Goal: Communication & Community: Answer question/provide support

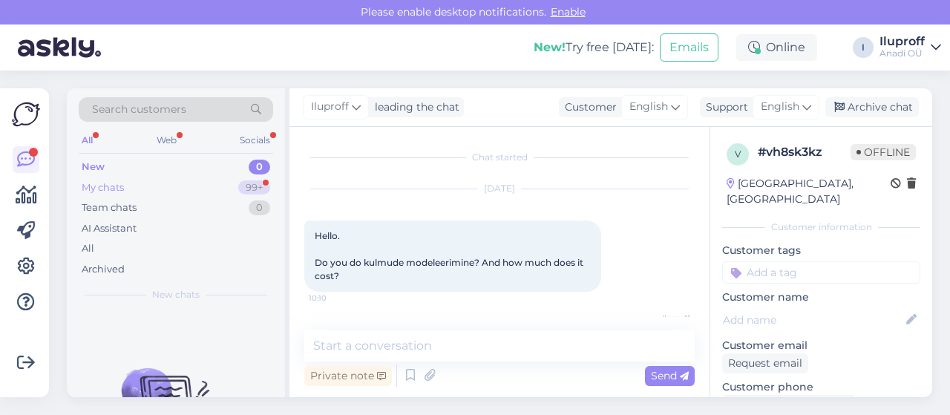
scroll to position [174, 0]
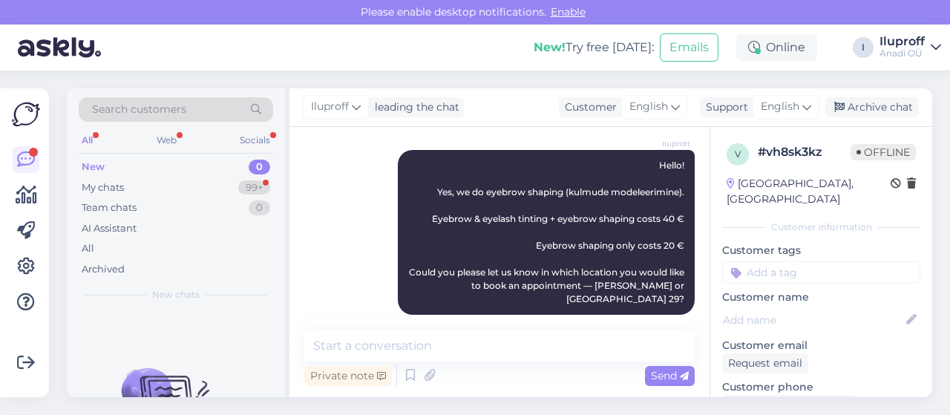
click at [106, 165] on div "New 0" at bounding box center [176, 167] width 194 height 21
click at [116, 188] on div "My chats" at bounding box center [103, 187] width 42 height 15
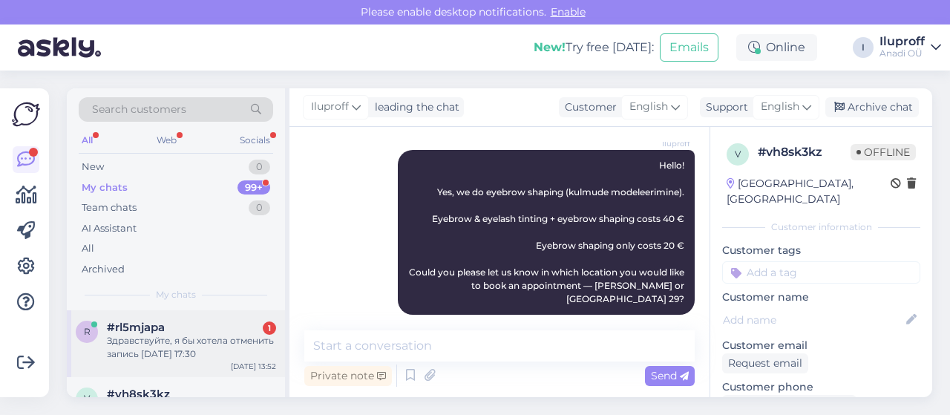
click at [208, 343] on div "Здравствуйте, я бы хотела отменить запись [DATE] 17:30" at bounding box center [191, 347] width 169 height 27
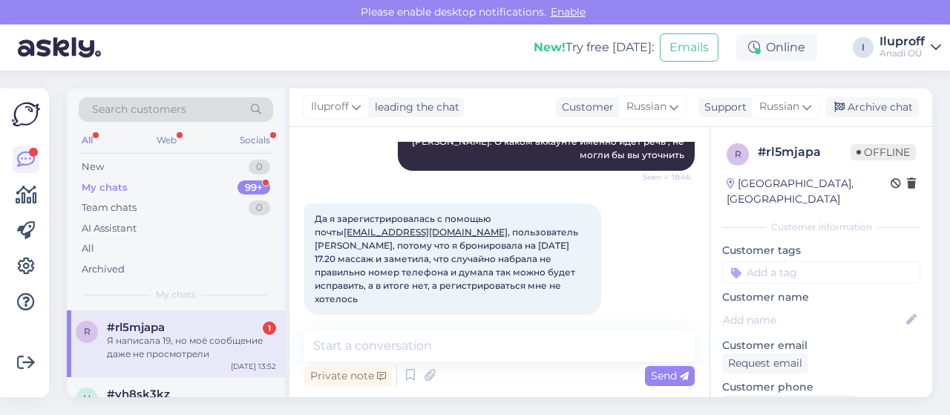
scroll to position [171, 0]
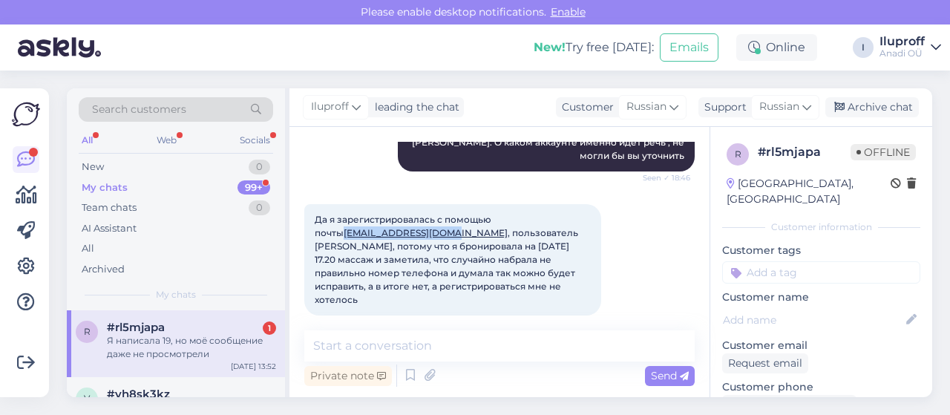
drag, startPoint x: 407, startPoint y: 231, endPoint x: 312, endPoint y: 231, distance: 95.7
click at [312, 231] on div "Да я зарегистрировалась с помощью почты [EMAIL_ADDRESS][DOMAIN_NAME] , пользова…" at bounding box center [452, 259] width 297 height 111
copy link "[EMAIL_ADDRESS][DOMAIN_NAME]"
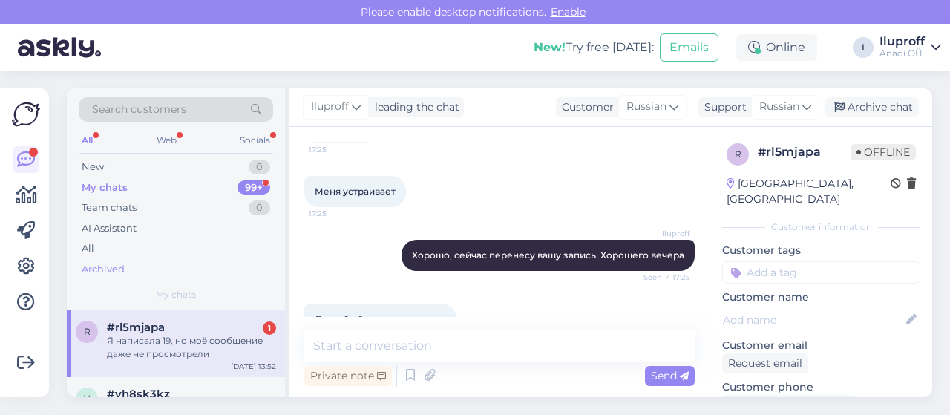
scroll to position [1654, 0]
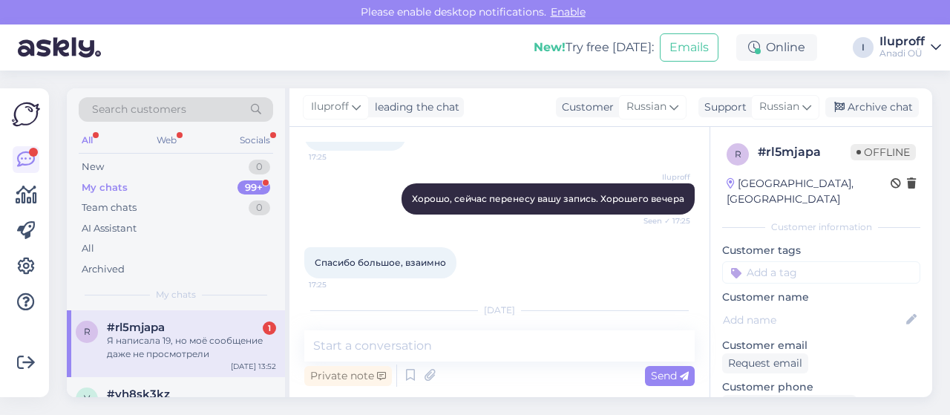
click at [209, 330] on div "#rl5mjapa 1" at bounding box center [191, 326] width 169 height 13
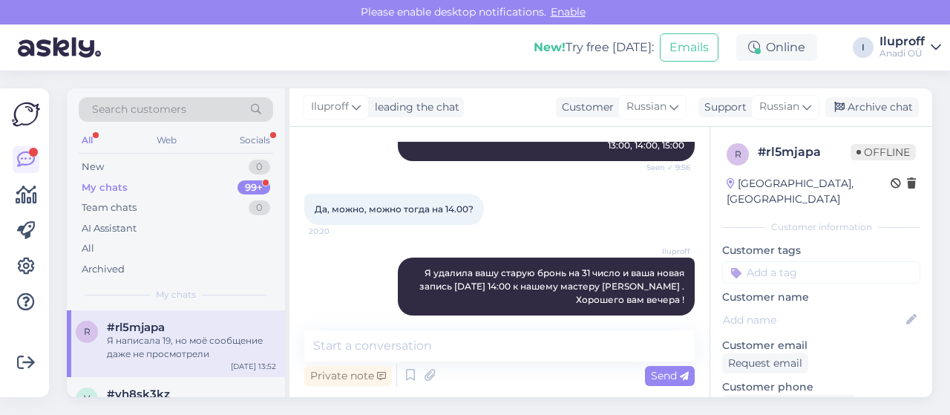
scroll to position [3434, 0]
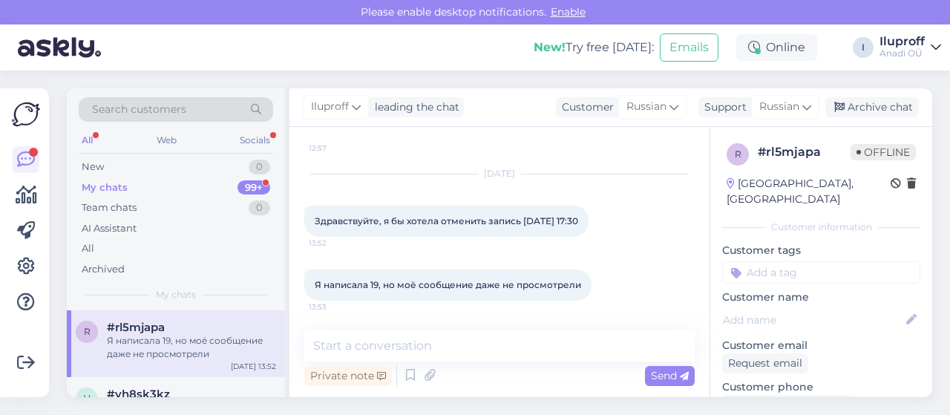
drag, startPoint x: 314, startPoint y: 208, endPoint x: 576, endPoint y: 218, distance: 262.1
click at [576, 218] on div "Здравствуйте, я бы хотела отменить запись [DATE] 17:30 13:52" at bounding box center [446, 220] width 284 height 31
copy span "Здравствуйте, я бы хотела отменить запись [DATE] 17:30"
drag, startPoint x: 315, startPoint y: 286, endPoint x: 585, endPoint y: 292, distance: 269.4
click at [584, 293] on div "Я написала 19, но моё сообщение даже не просмотрели 13:53" at bounding box center [447, 284] width 287 height 31
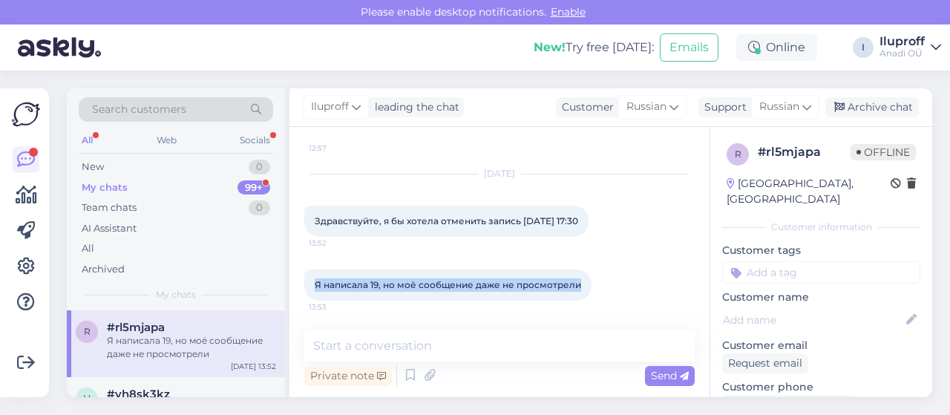
copy span "Я написала 19, но моё сообщение даже не просмотрели"
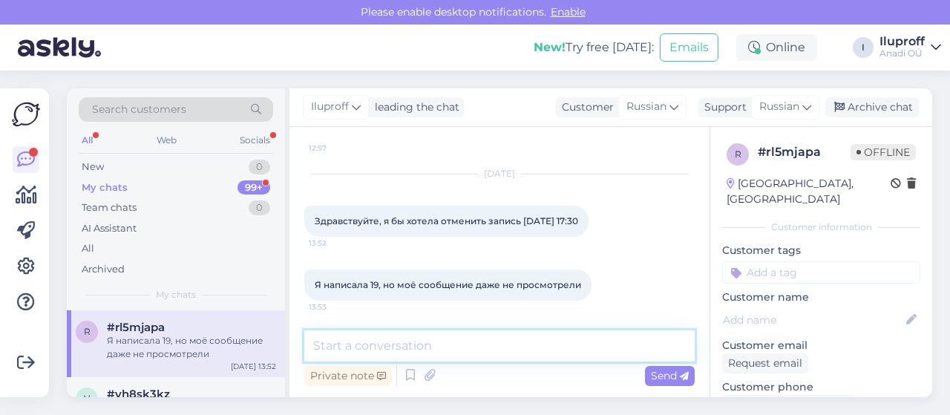
click at [411, 345] on textarea at bounding box center [499, 345] width 390 height 31
paste textarea "Здравствуйте! Примите, пожалуйста, наши извинения за то, что Ваше сообщение ост…"
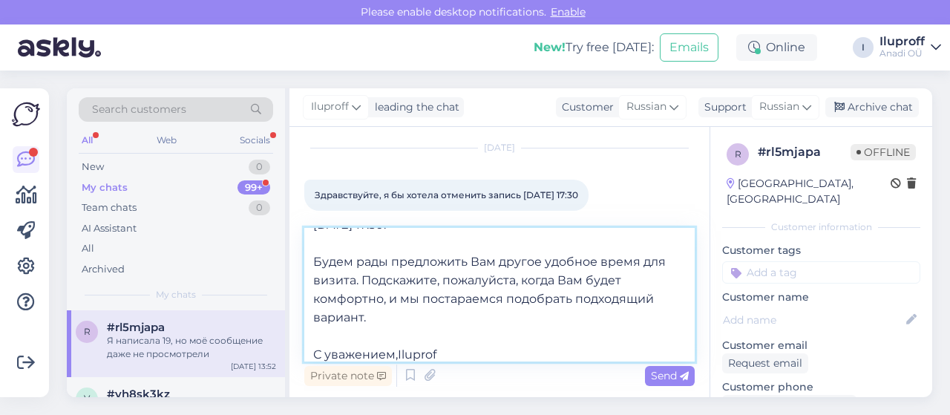
type textarea "Здравствуйте! Примите, пожалуйста, наши извинения за то, что Ваше сообщение ост…"
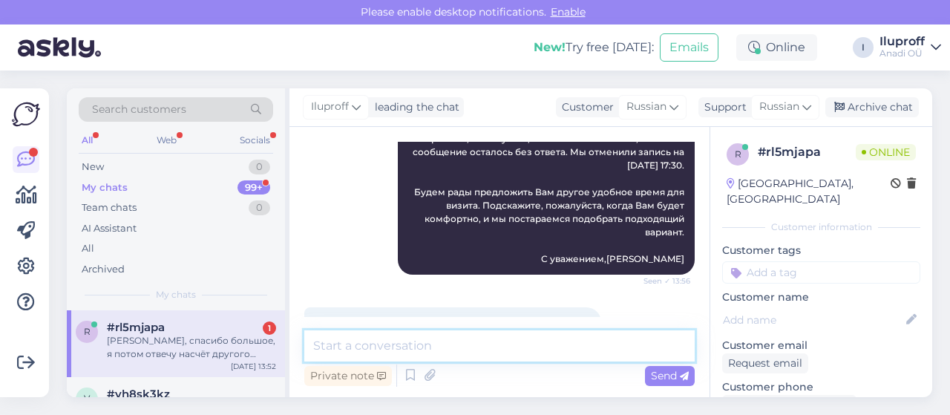
scroll to position [3722, 0]
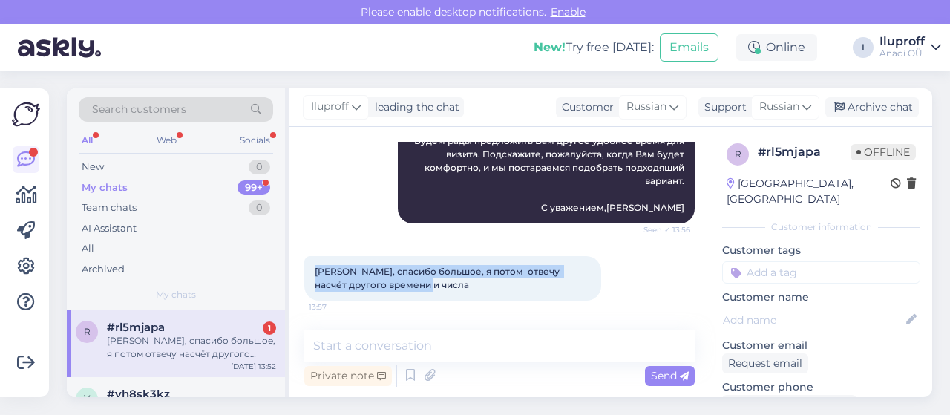
drag, startPoint x: 315, startPoint y: 271, endPoint x: 558, endPoint y: 286, distance: 243.8
click at [558, 286] on div "[PERSON_NAME], спасибо большое, я потом отвечу насчёт другого времени и числа 1…" at bounding box center [452, 278] width 297 height 45
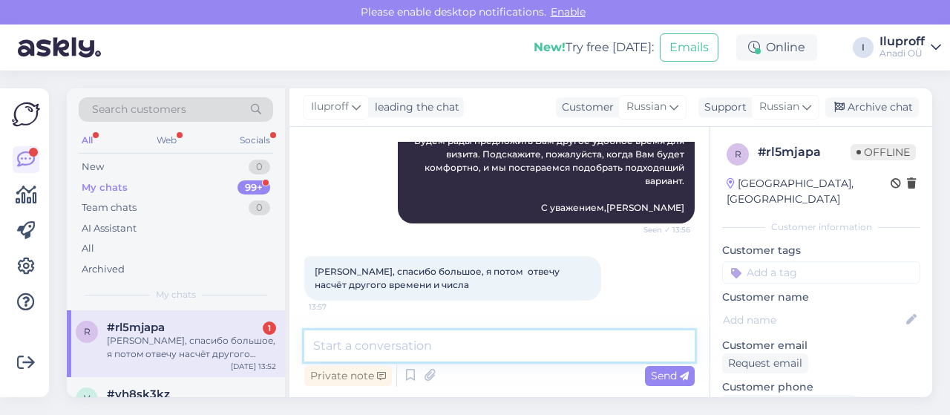
click at [424, 346] on textarea at bounding box center [499, 345] width 390 height 31
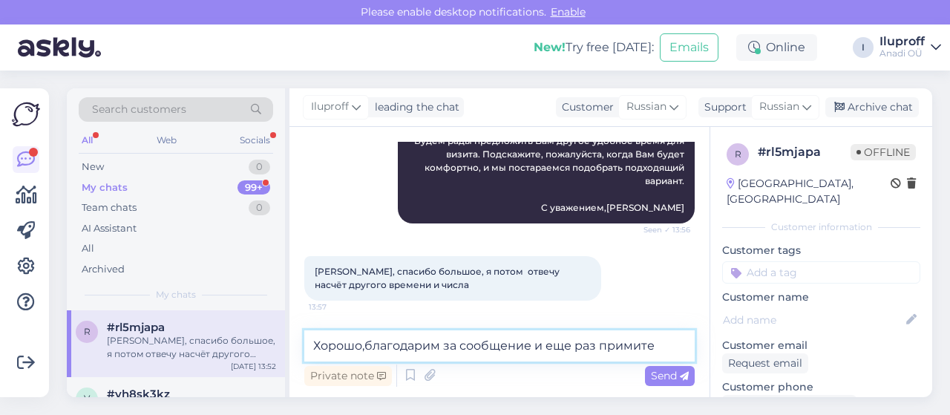
scroll to position [3740, 0]
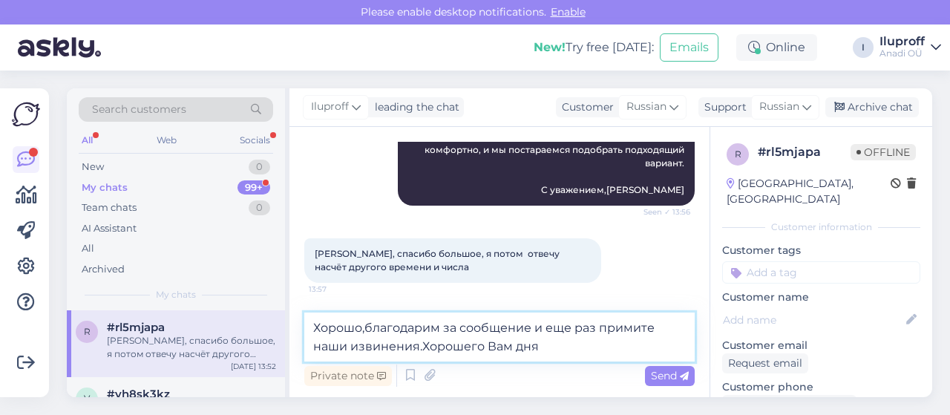
type textarea "Хорошо,благодарим за сообщение и еще раз примите наши извинения.Хорошего Вам дн…"
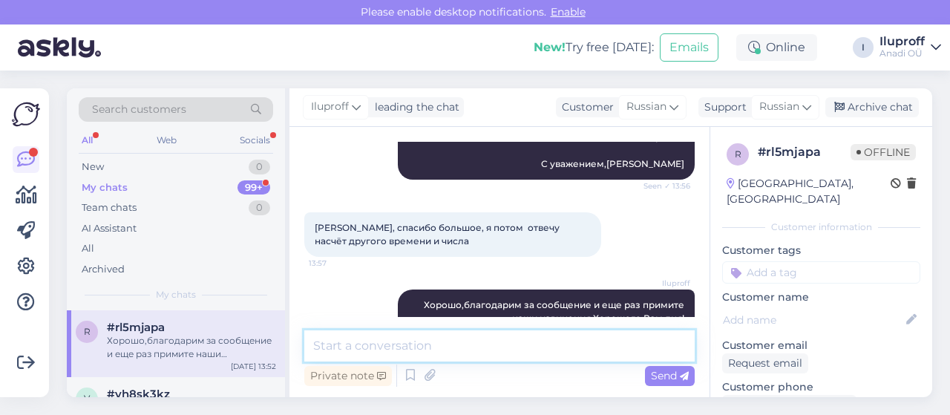
scroll to position [3799, 0]
